Goal: Task Accomplishment & Management: Manage account settings

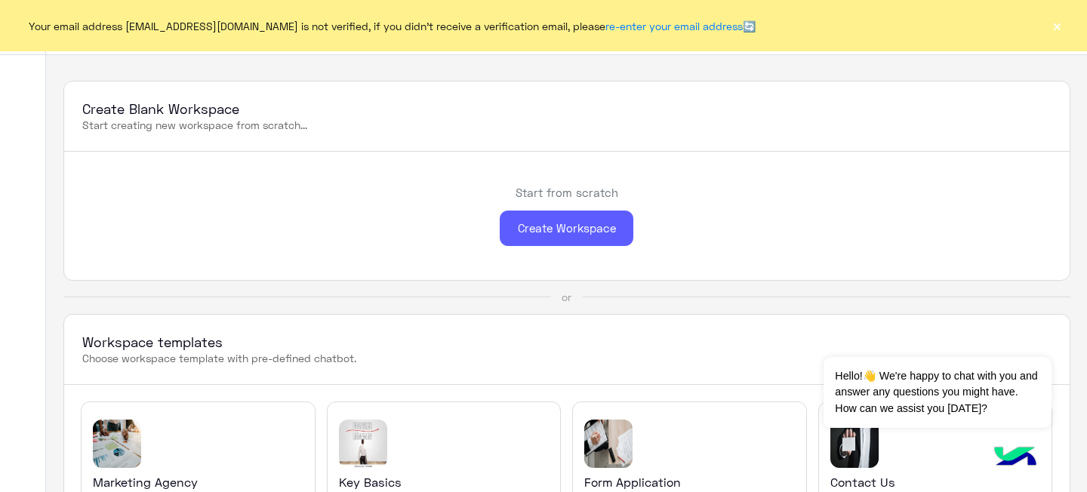
click at [537, 226] on div "Create Workspace" at bounding box center [567, 228] width 134 height 35
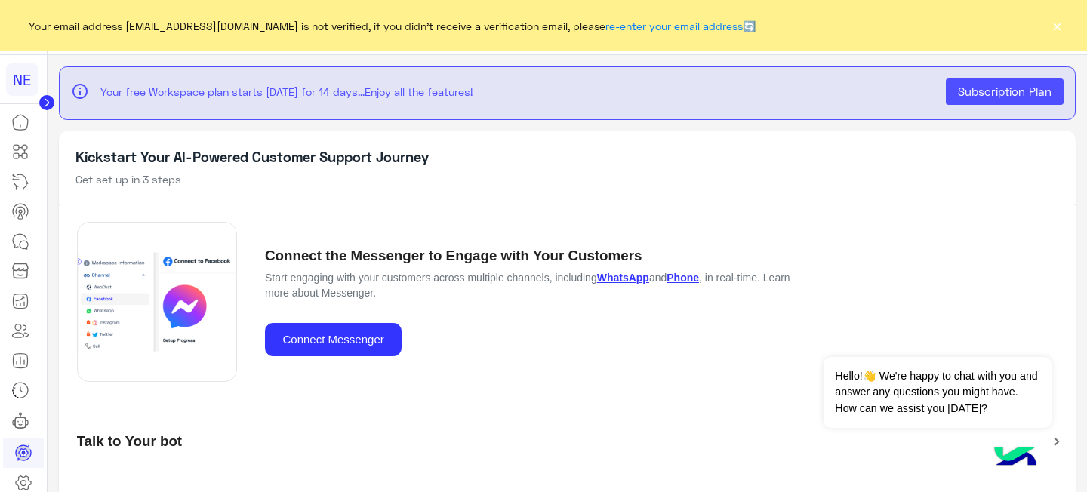
click at [1056, 26] on button "×" at bounding box center [1056, 25] width 15 height 15
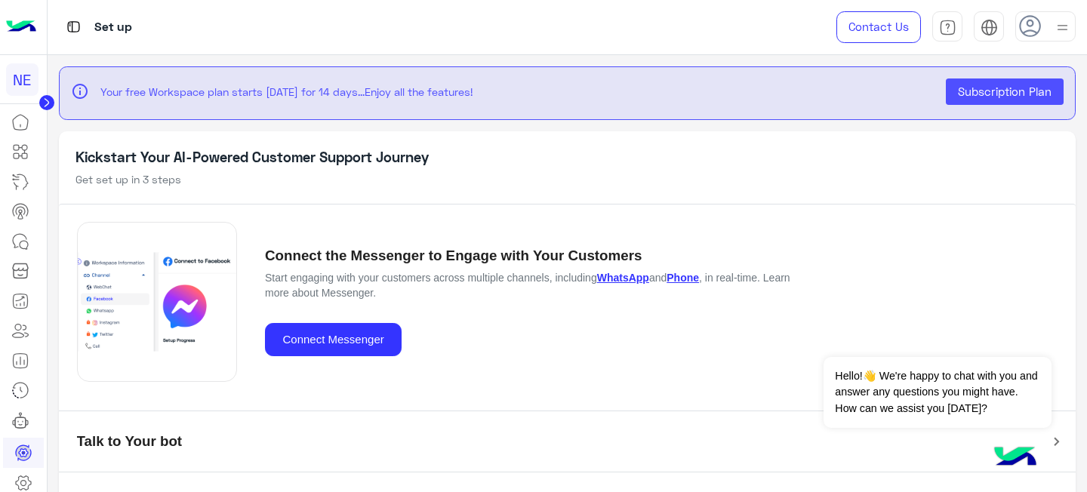
click at [21, 28] on img at bounding box center [21, 27] width 30 height 32
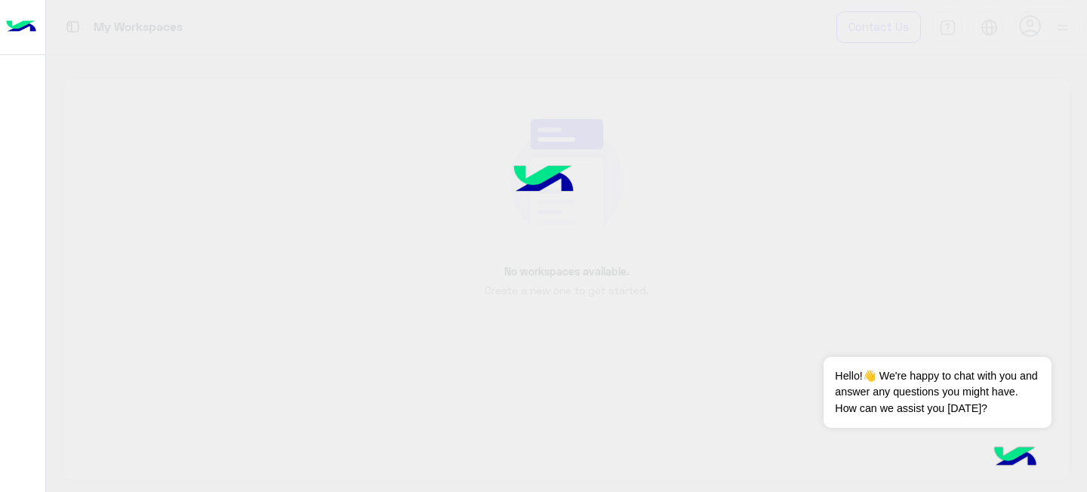
click at [1054, 37] on div at bounding box center [543, 246] width 1087 height 492
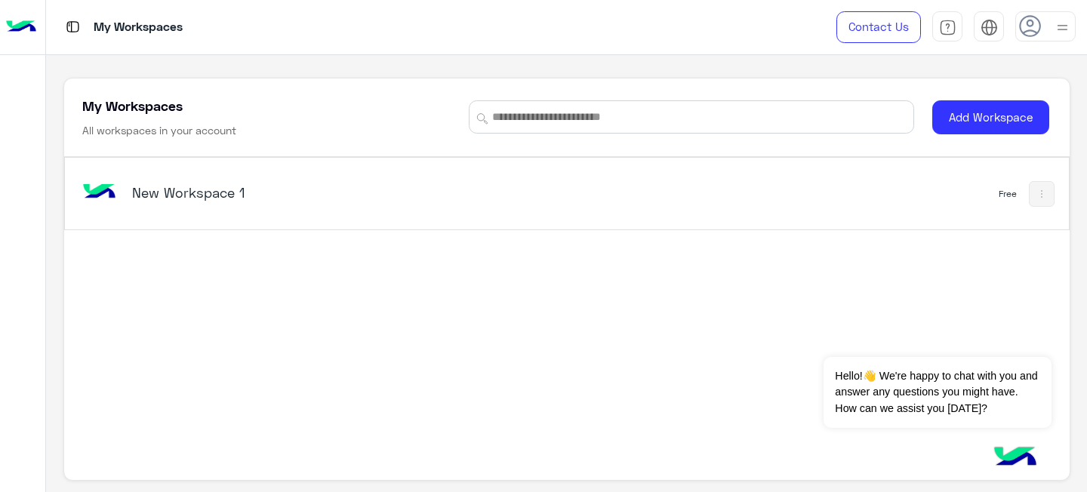
click at [1050, 35] on div at bounding box center [1045, 26] width 60 height 30
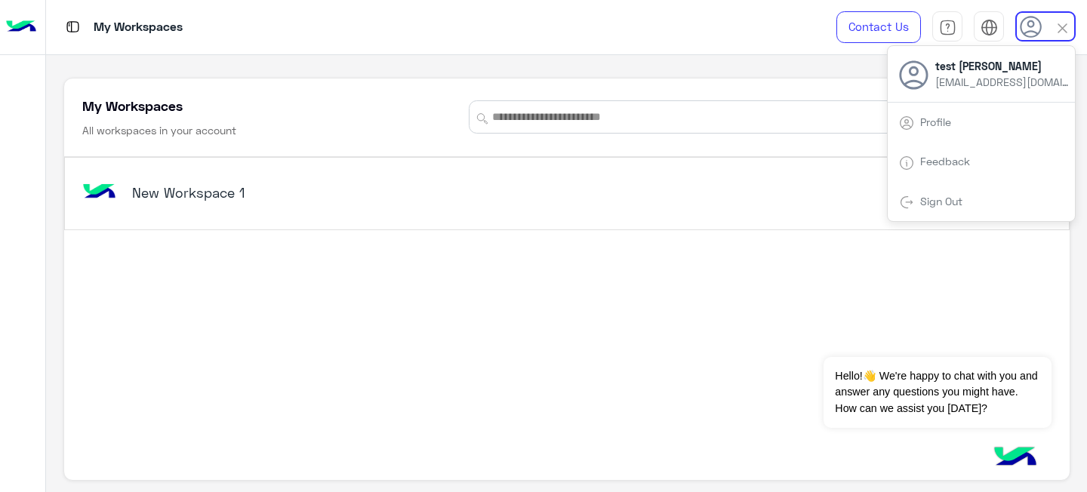
click at [943, 201] on link "Sign Out" at bounding box center [941, 201] width 42 height 13
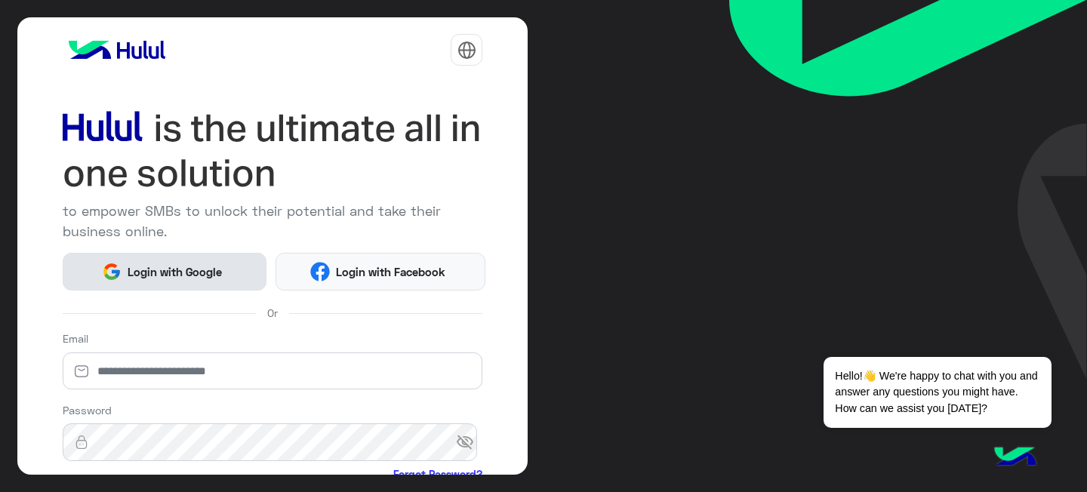
click at [166, 268] on span "Login with Google" at bounding box center [175, 271] width 106 height 17
